Goal: Task Accomplishment & Management: Complete application form

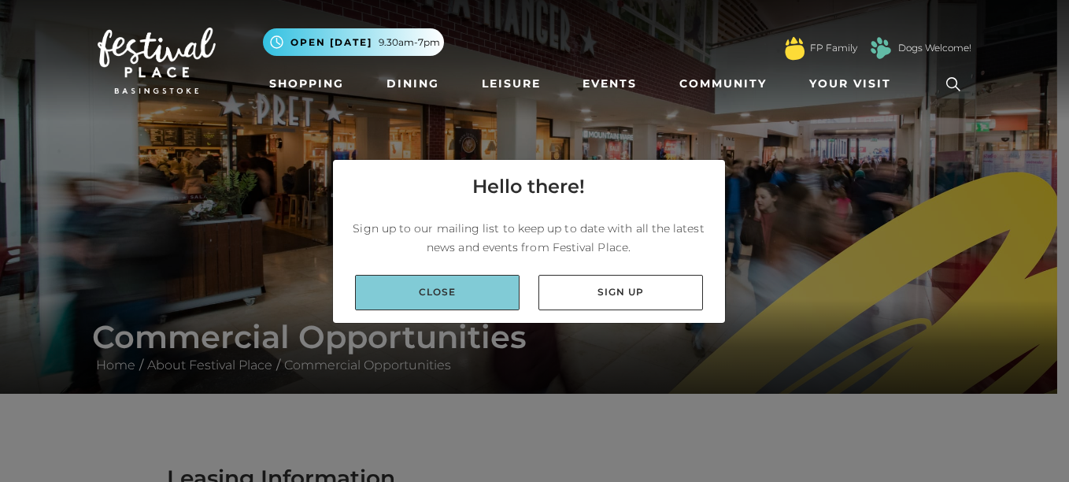
click at [446, 299] on link "Close" at bounding box center [437, 292] width 165 height 35
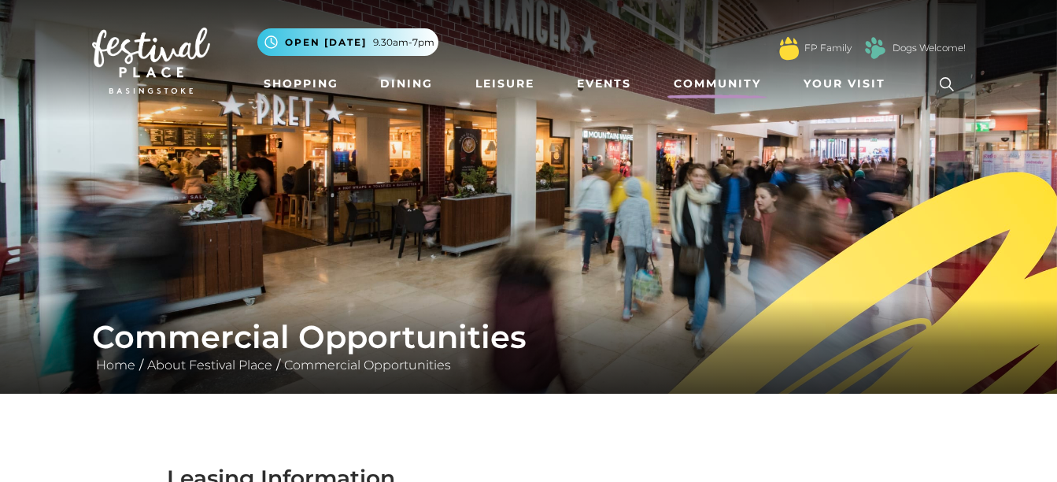
click at [741, 87] on link "Community" at bounding box center [718, 83] width 100 height 29
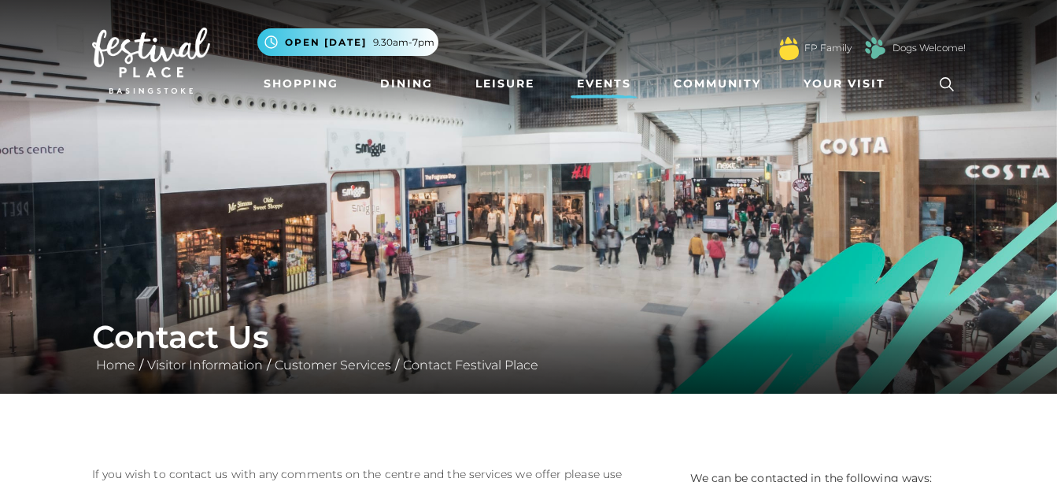
click at [603, 80] on link "Events" at bounding box center [604, 83] width 67 height 29
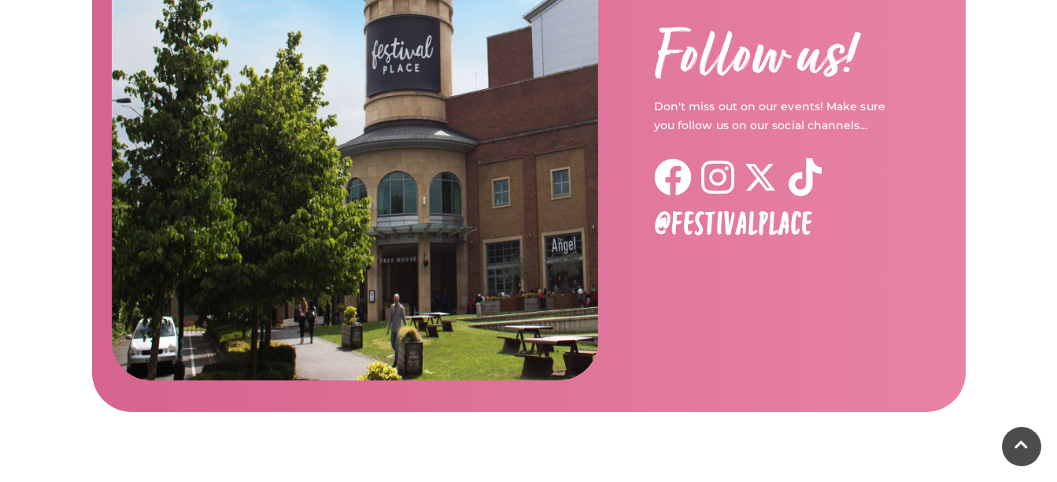
scroll to position [2774, 0]
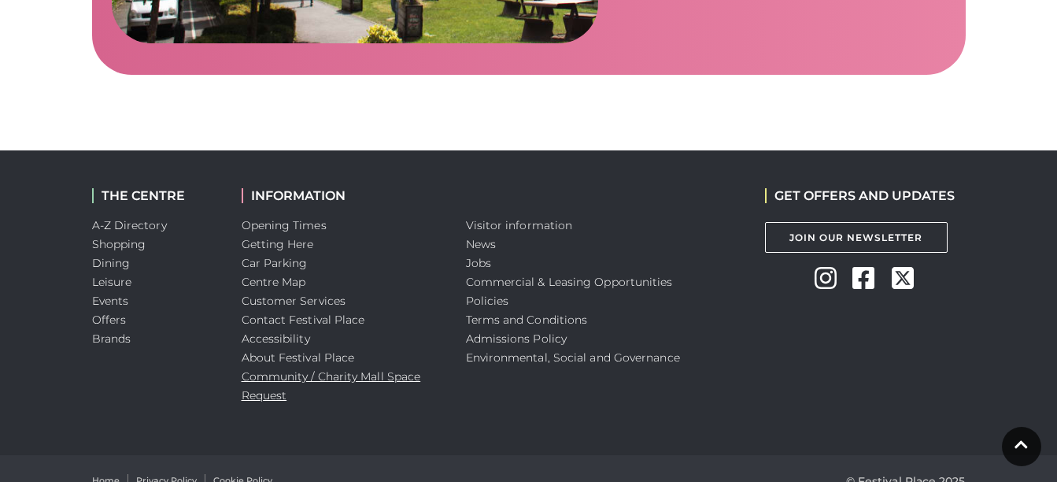
click at [292, 369] on link "Community / Charity Mall Space Request" at bounding box center [332, 385] width 180 height 33
